Goal: Transaction & Acquisition: Download file/media

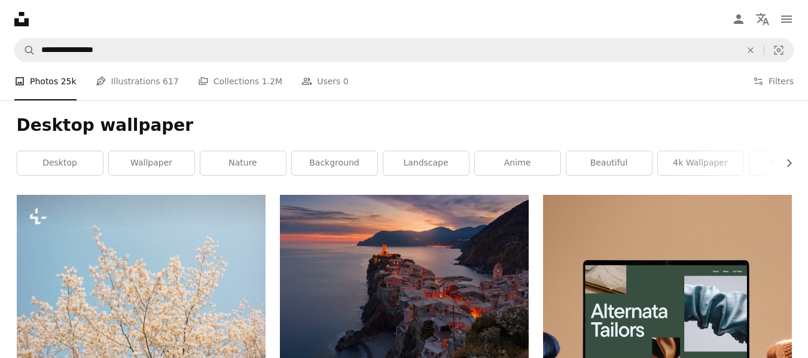
scroll to position [5390, 0]
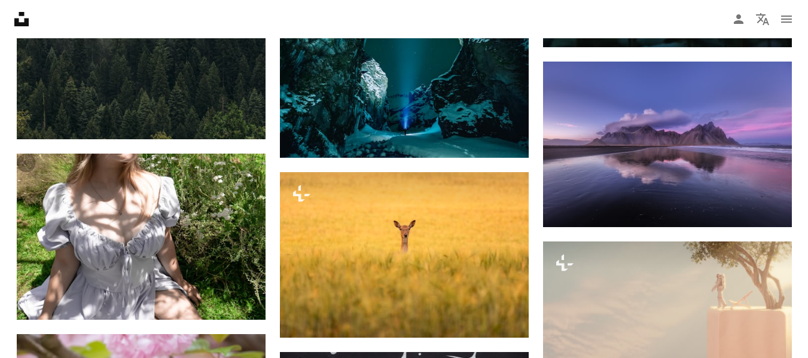
click at [483, 319] on button "A lock Download" at bounding box center [483, 316] width 67 height 19
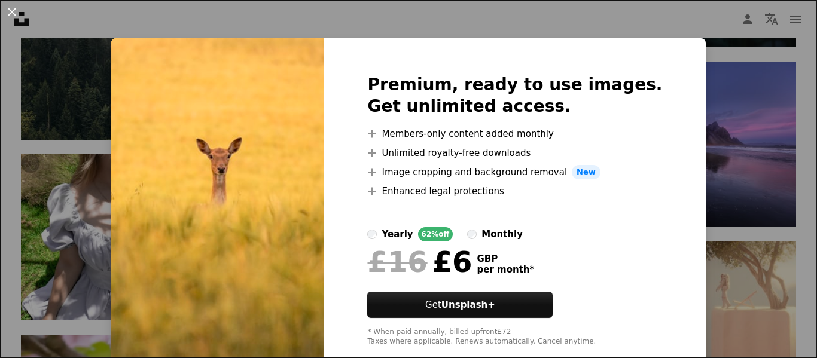
click at [11, 9] on button "An X shape" at bounding box center [12, 12] width 14 height 14
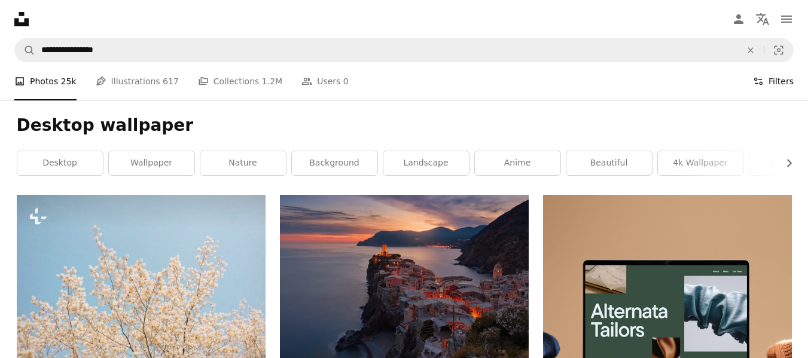
click at [775, 81] on button "Filters Filters" at bounding box center [773, 81] width 41 height 38
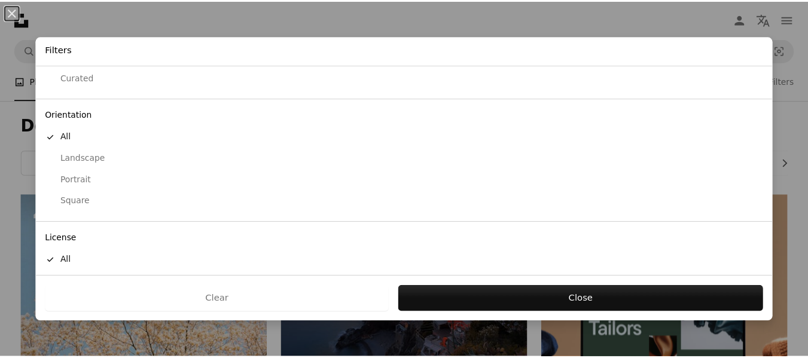
scroll to position [117, 0]
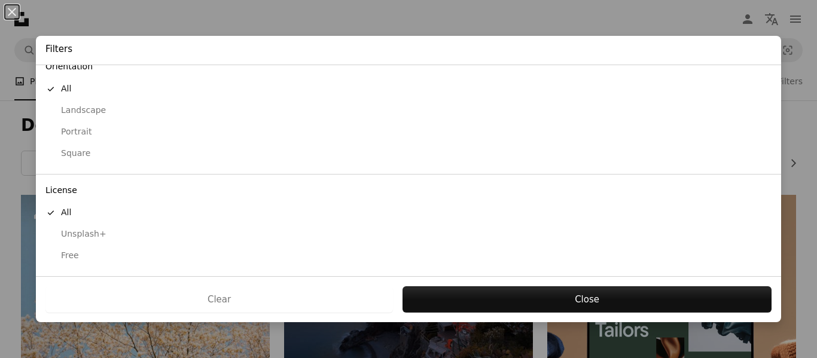
click at [71, 254] on div "Free" at bounding box center [408, 256] width 726 height 12
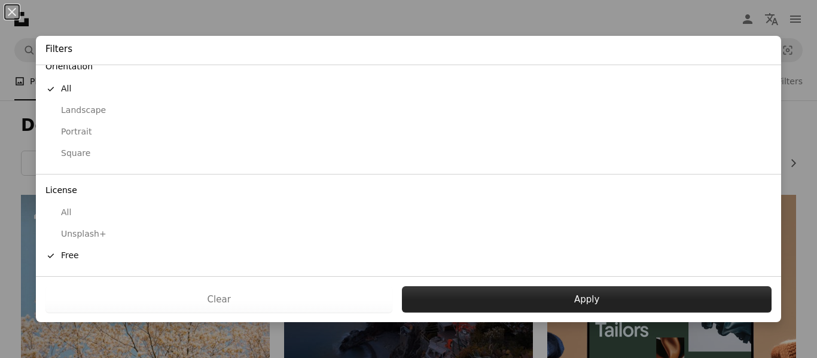
click at [462, 294] on button "Apply" at bounding box center [587, 299] width 370 height 26
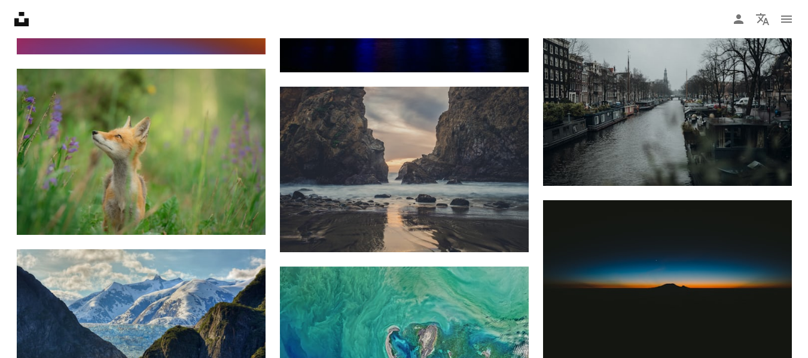
scroll to position [6261, 0]
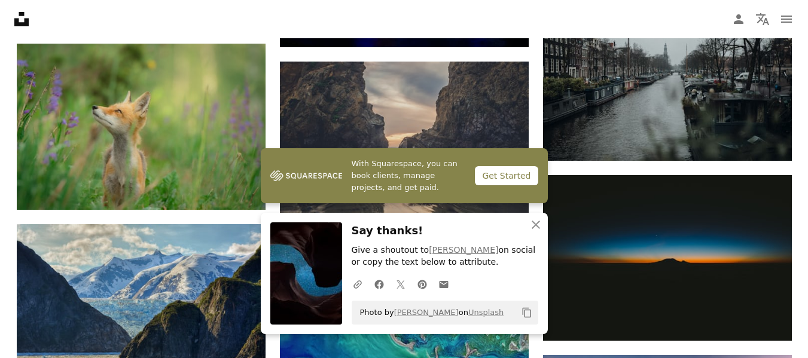
scroll to position [6308, 0]
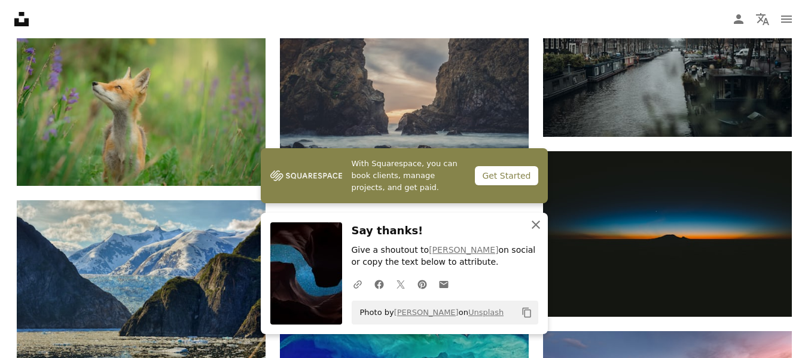
click at [530, 225] on icon "An X shape" at bounding box center [536, 225] width 14 height 14
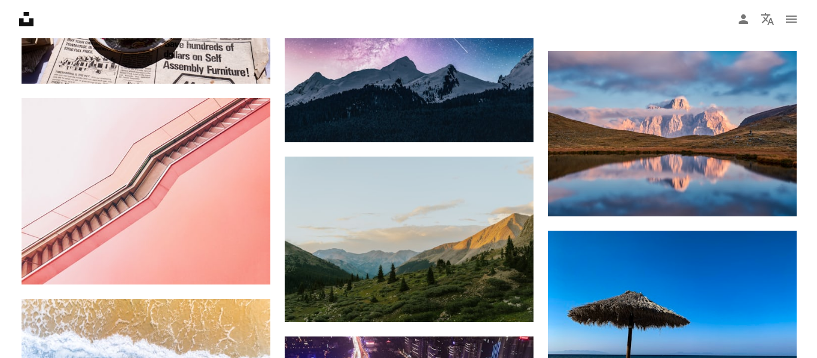
scroll to position [8772, 0]
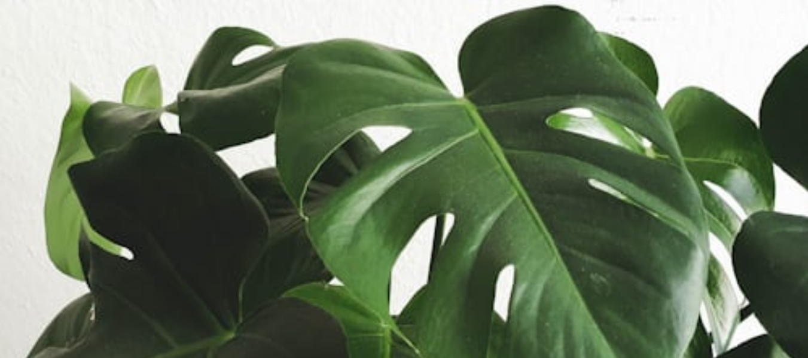
drag, startPoint x: 240, startPoint y: 248, endPoint x: 537, endPoint y: 225, distance: 297.5
click at [537, 225] on img "Zoom out on this image" at bounding box center [403, 302] width 809 height 607
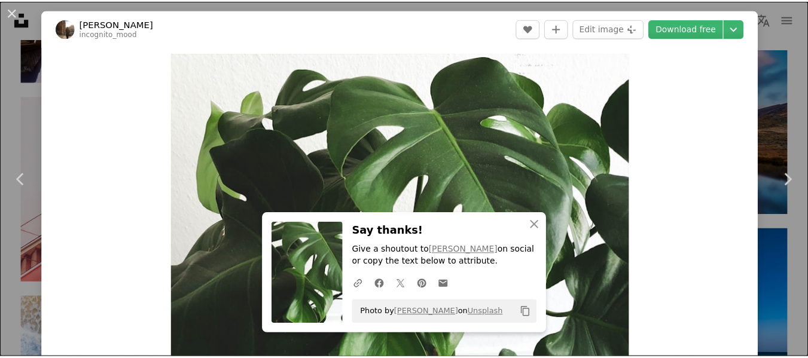
scroll to position [42, 0]
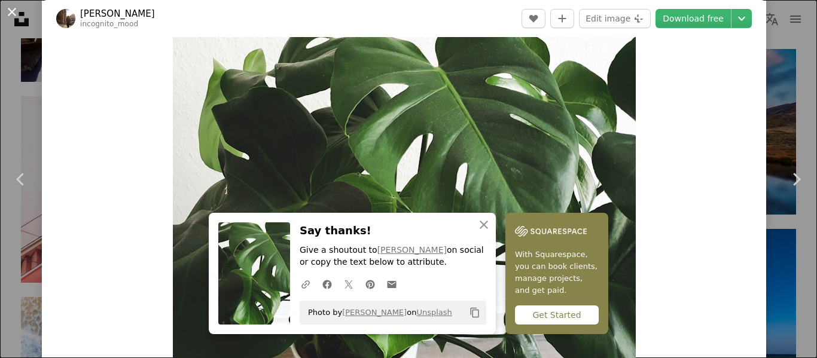
click at [14, 8] on button "An X shape" at bounding box center [12, 12] width 14 height 14
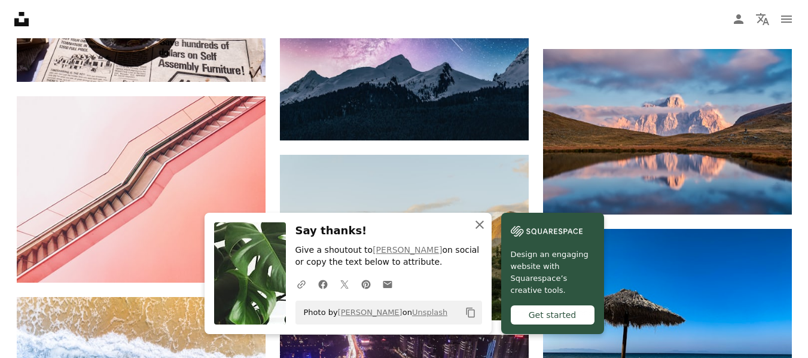
click at [487, 225] on icon "An X shape" at bounding box center [479, 225] width 14 height 14
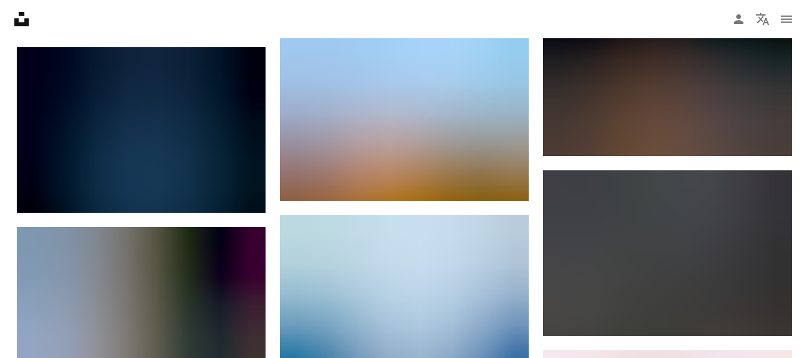
scroll to position [7528, 0]
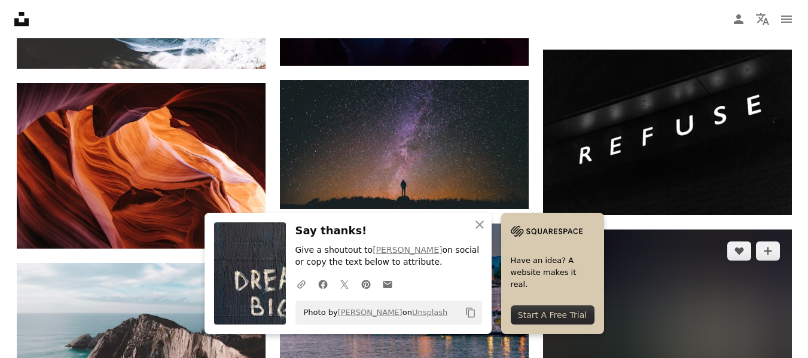
scroll to position [8054, 0]
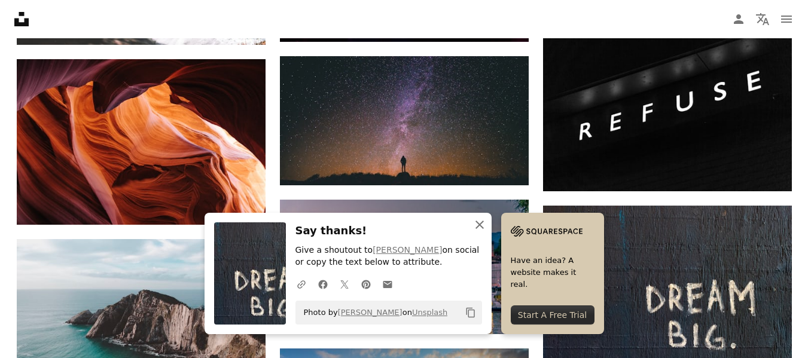
click at [487, 224] on icon "An X shape" at bounding box center [479, 225] width 14 height 14
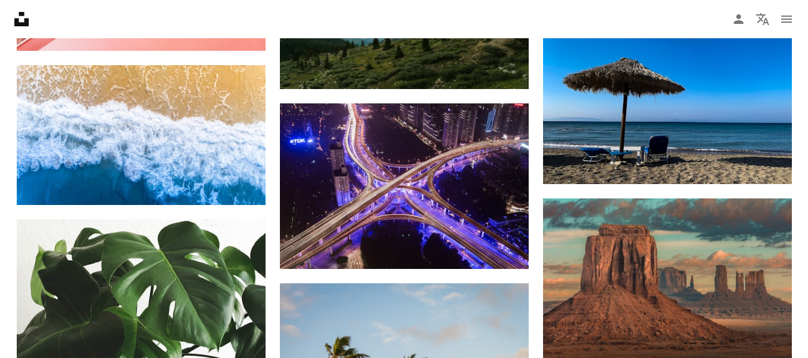
scroll to position [8987, 0]
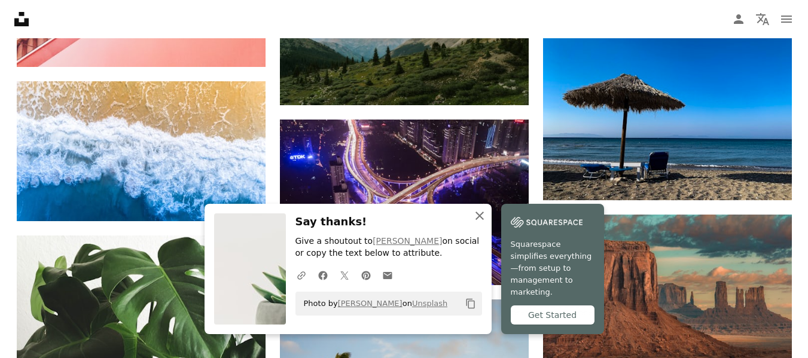
click at [487, 223] on icon "An X shape" at bounding box center [479, 216] width 14 height 14
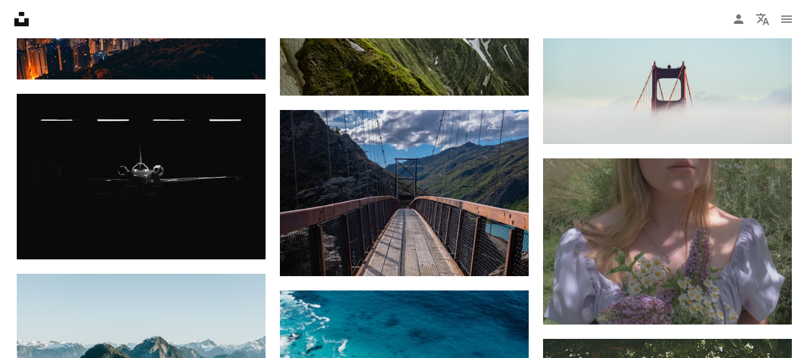
scroll to position [11929, 0]
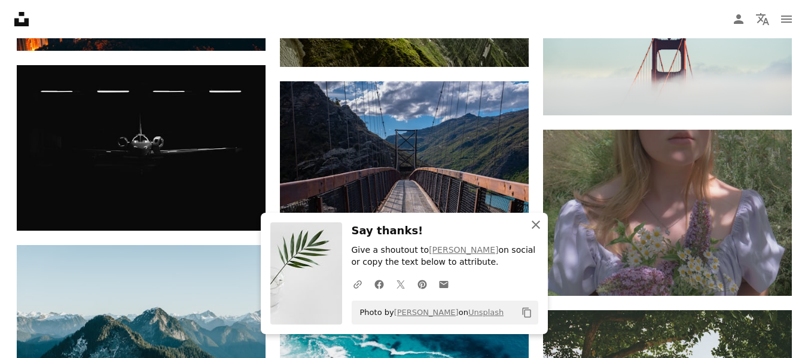
click at [536, 224] on icon "button" at bounding box center [536, 225] width 8 height 8
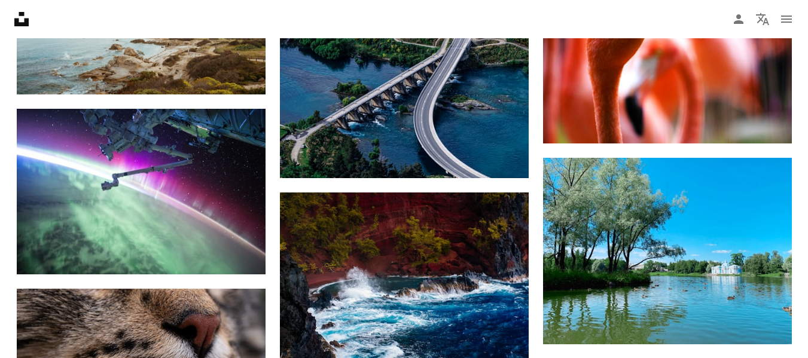
scroll to position [14775, 0]
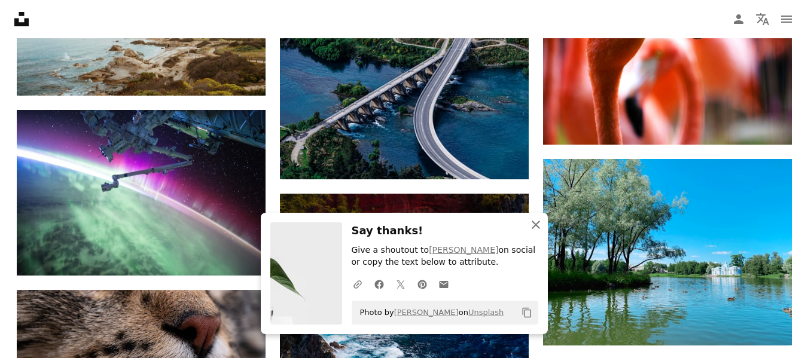
click at [534, 225] on icon "button" at bounding box center [536, 225] width 8 height 8
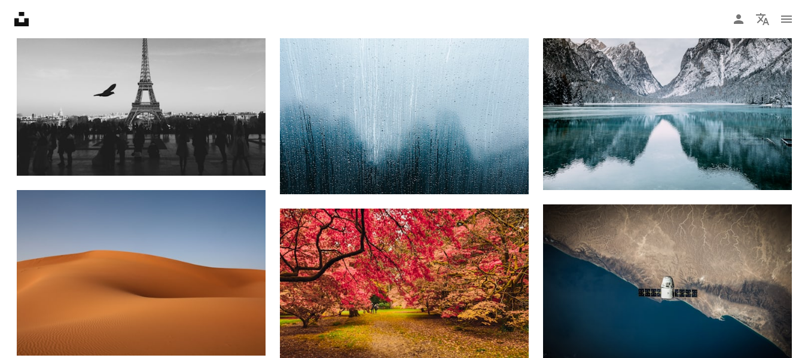
scroll to position [18625, 0]
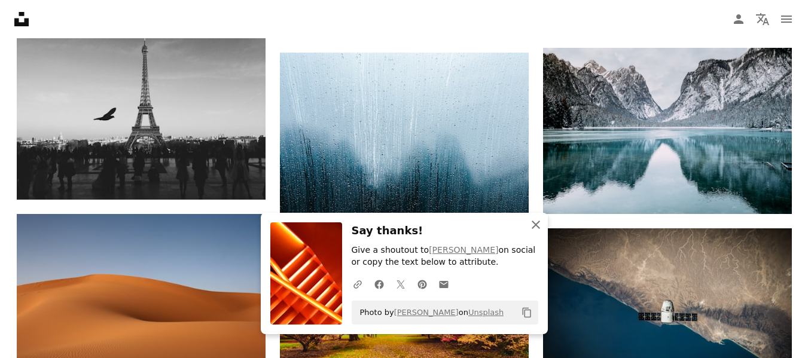
click at [534, 222] on icon "button" at bounding box center [536, 225] width 8 height 8
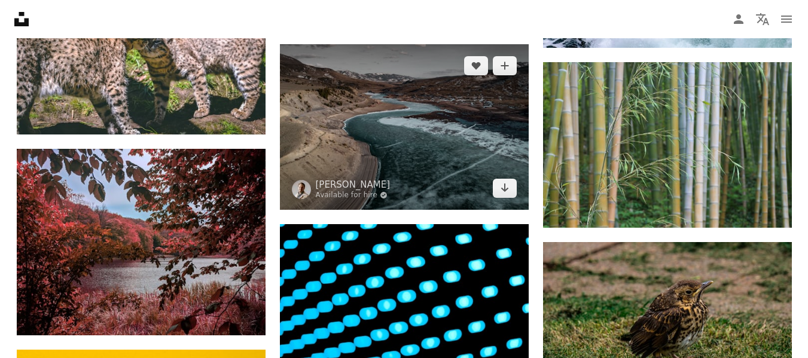
scroll to position [30990, 0]
